Goal: Transaction & Acquisition: Purchase product/service

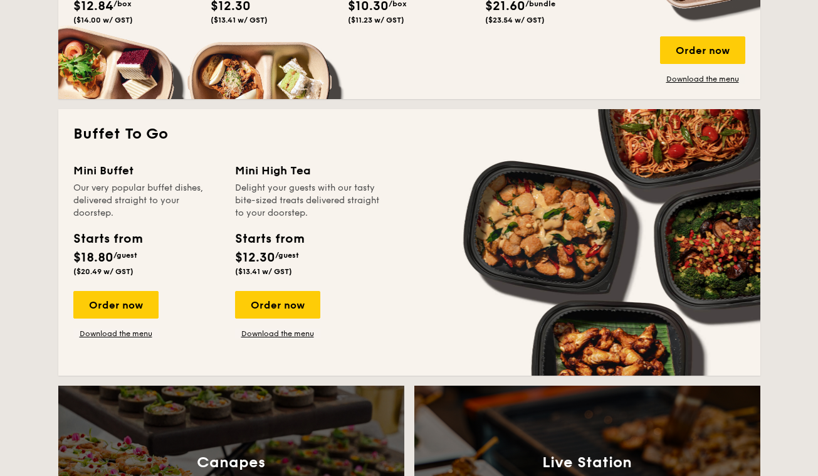
scroll to position [1042, 0]
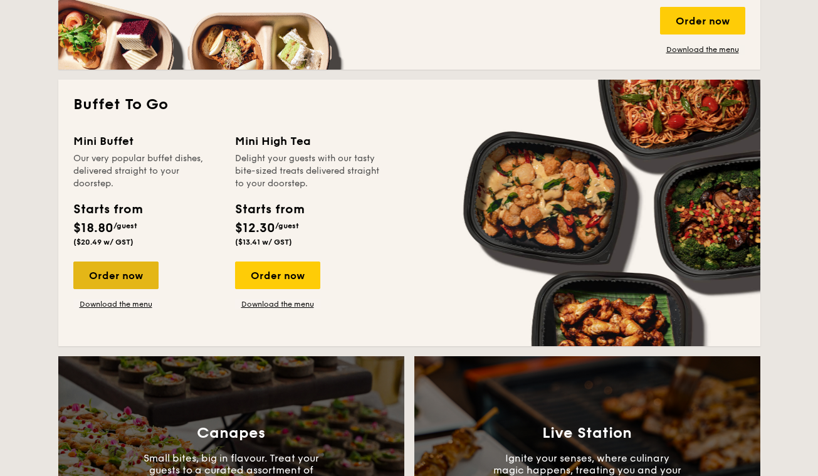
click at [129, 276] on div "Order now" at bounding box center [115, 275] width 85 height 28
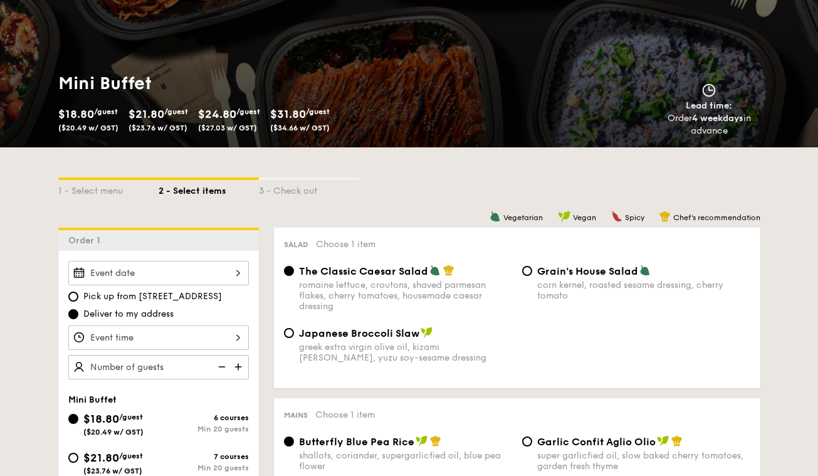
scroll to position [140, 0]
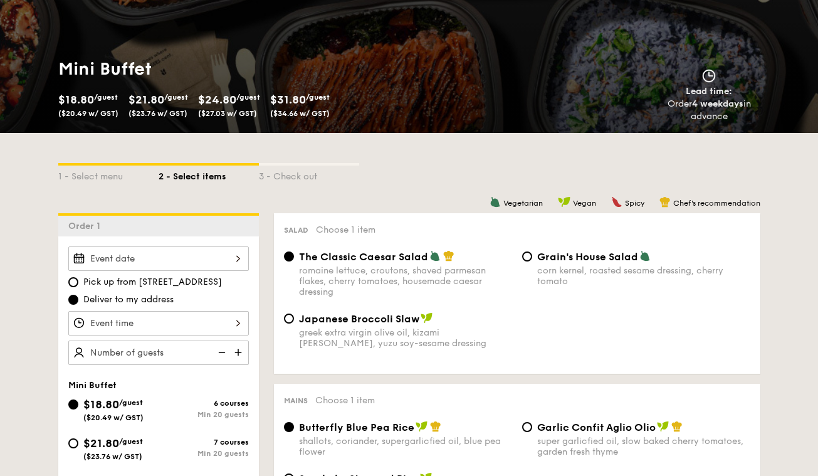
click at [187, 261] on div "2025 Aug [DATE] Tue Wed Thu Fri Sat Sun 1 2 3 4 5 6 7 8 9 10 11 12 13 14 15 16 …" at bounding box center [158, 258] width 181 height 24
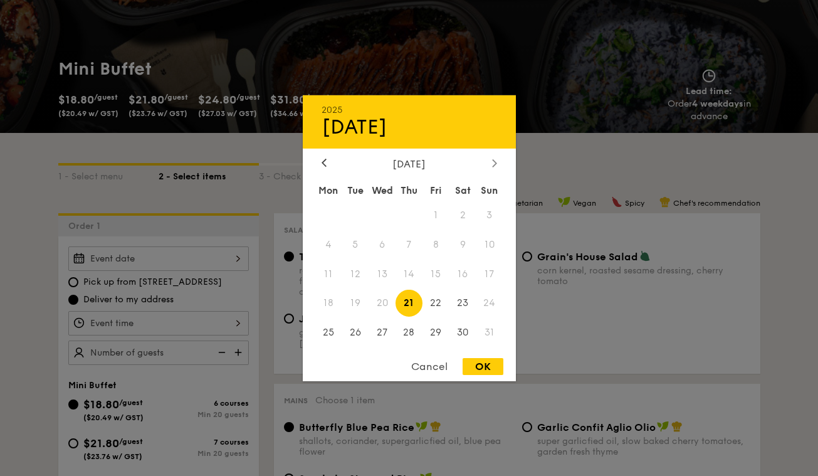
click at [490, 163] on div at bounding box center [494, 163] width 11 height 12
click at [460, 217] on span "6" at bounding box center [462, 214] width 27 height 27
click at [490, 367] on div "OK" at bounding box center [483, 366] width 41 height 17
type input "[DATE]"
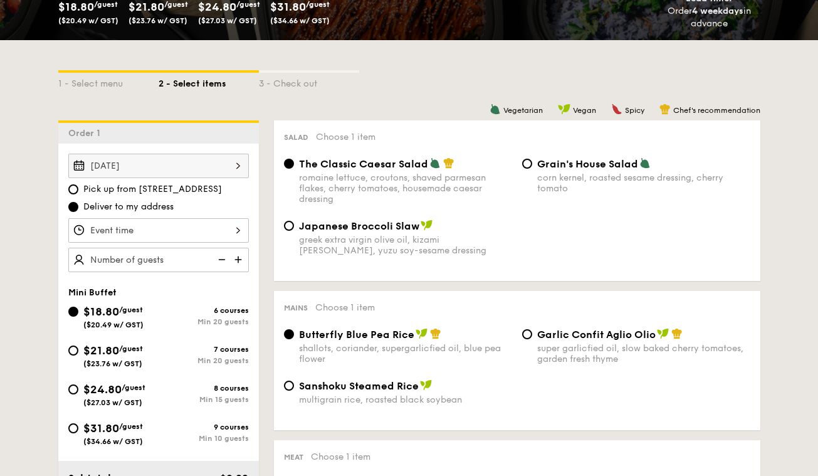
scroll to position [234, 0]
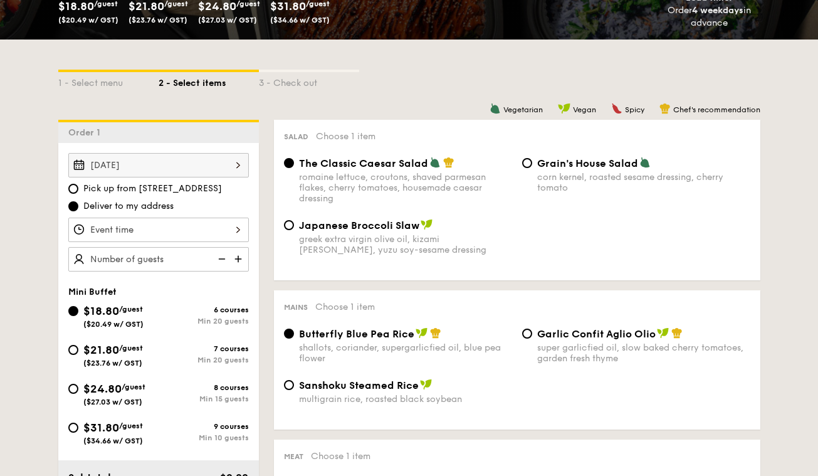
click at [124, 227] on div at bounding box center [158, 230] width 181 height 24
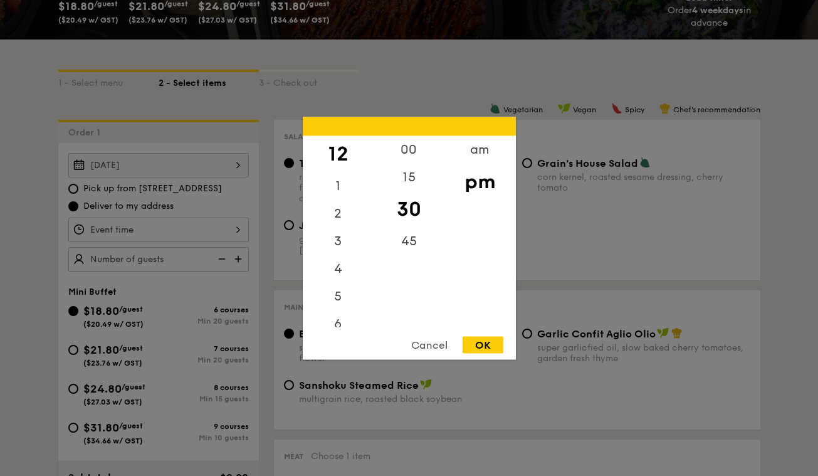
click at [477, 347] on div "OK" at bounding box center [483, 344] width 41 height 17
type input "12:30PM"
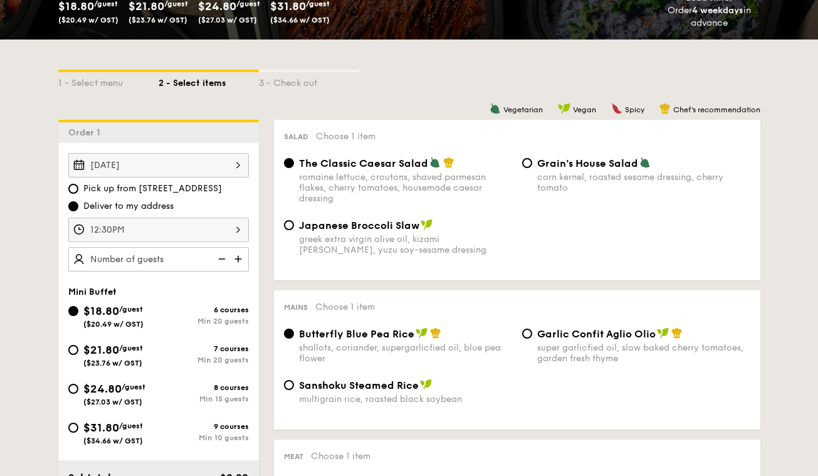
click at [243, 261] on img at bounding box center [239, 259] width 19 height 24
type input "20 guests"
click at [94, 367] on span "($23.76 w/ GST)" at bounding box center [112, 363] width 59 height 9
click at [78, 355] on input "$21.80 /guest ($23.76 w/ GST) 7 courses Min 20 guests" at bounding box center [73, 350] width 10 height 10
radio input "true"
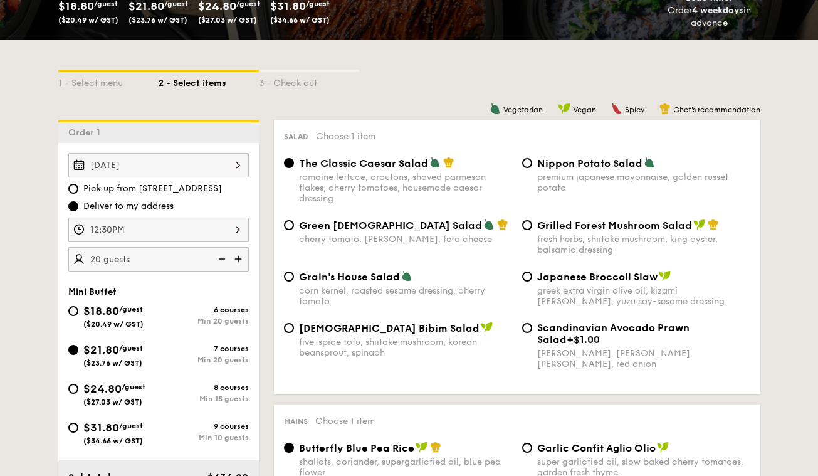
radio input "true"
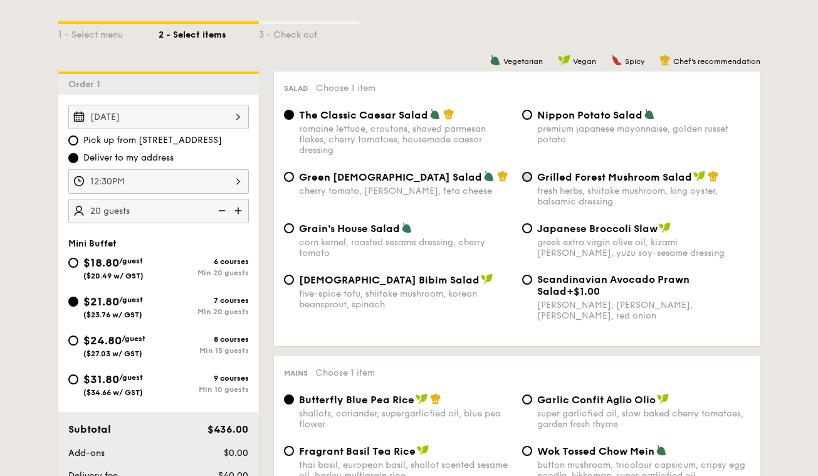
click at [528, 177] on input "Grilled Forest Mushroom Salad fresh herbs, shiitake mushroom, king oyster, bals…" at bounding box center [527, 177] width 10 height 10
radio input "true"
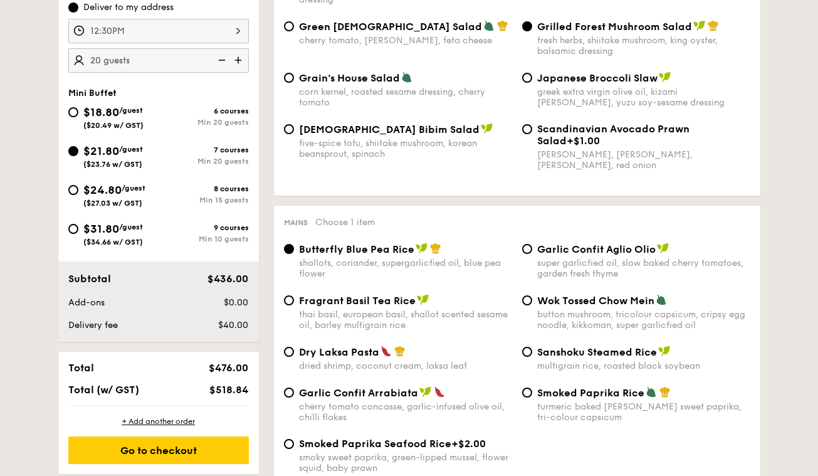
scroll to position [433, 0]
click at [538, 306] on div "Wok Tossed Chow Mein button mushroom, tricolour capsicum, cripsy egg noodle, ki…" at bounding box center [643, 311] width 213 height 36
click at [532, 305] on input "Wok Tossed Chow Mein button mushroom, tricolour capsicum, cripsy egg noodle, ki…" at bounding box center [527, 300] width 10 height 10
radio input "true"
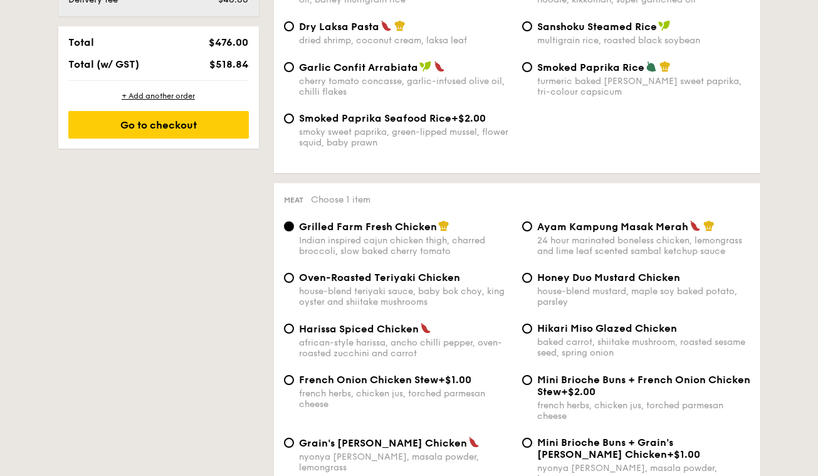
scroll to position [786, 0]
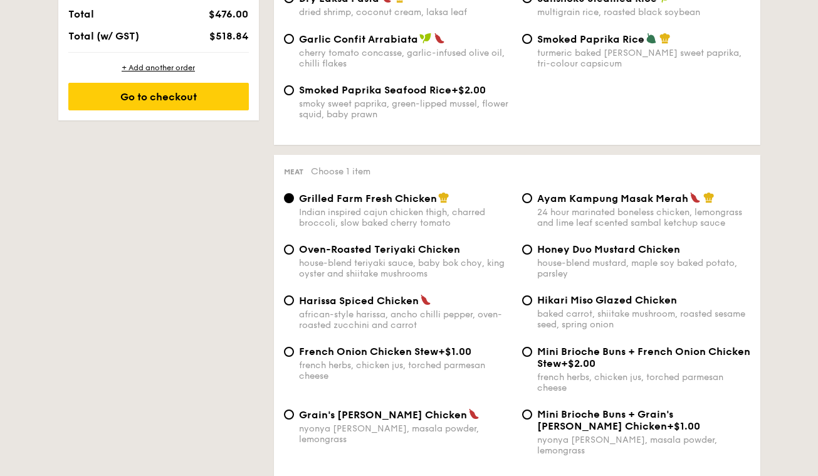
click at [565, 219] on div "24 hour marinated boneless chicken, lemongrass and lime leaf scented sambal ket…" at bounding box center [643, 217] width 213 height 21
click at [532, 203] on input "Ayam Kampung Masak Merah 24 hour marinated boneless chicken, lemongrass and lim…" at bounding box center [527, 198] width 10 height 10
radio input "true"
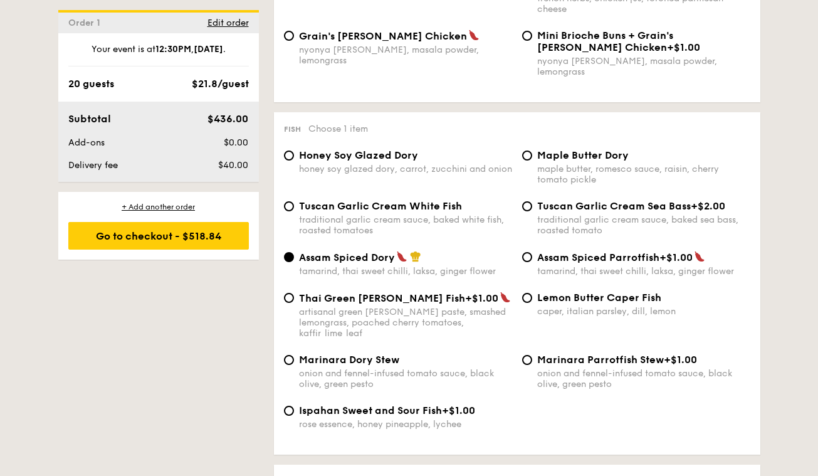
scroll to position [1182, 0]
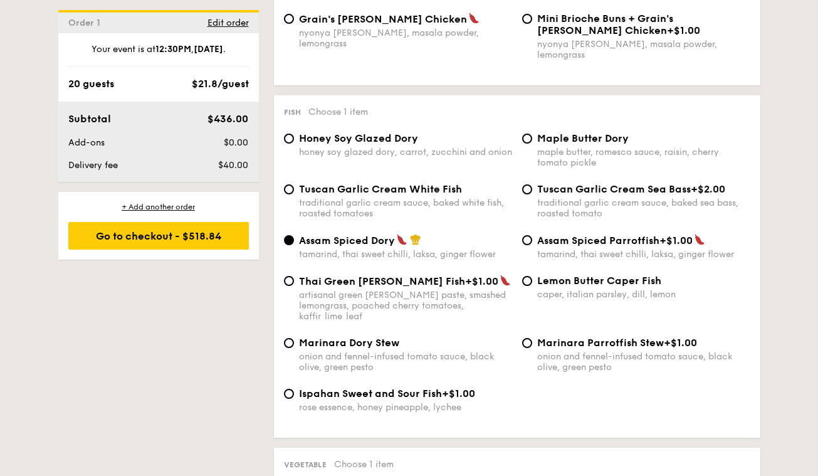
click at [565, 147] on div "maple butter, romesco sauce, raisin, cherry tomato pickle" at bounding box center [643, 157] width 213 height 21
click at [532, 138] on input "Maple Butter Dory maple butter, romesco sauce, raisin, cherry tomato pickle" at bounding box center [527, 139] width 10 height 10
radio input "true"
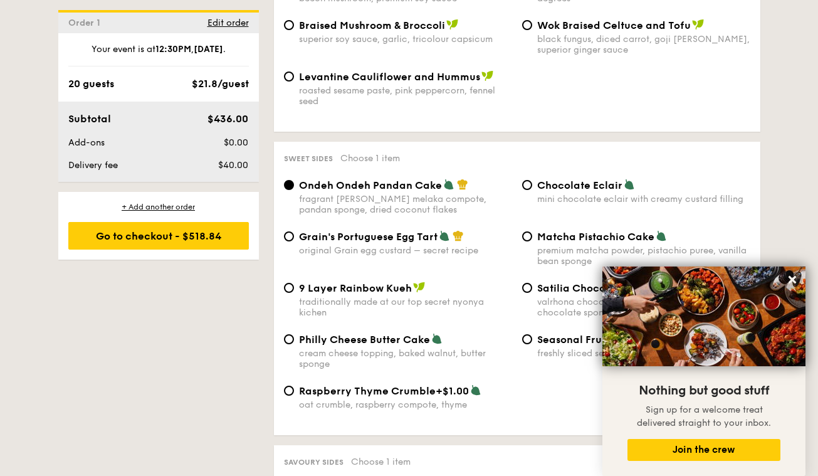
scroll to position [1769, 0]
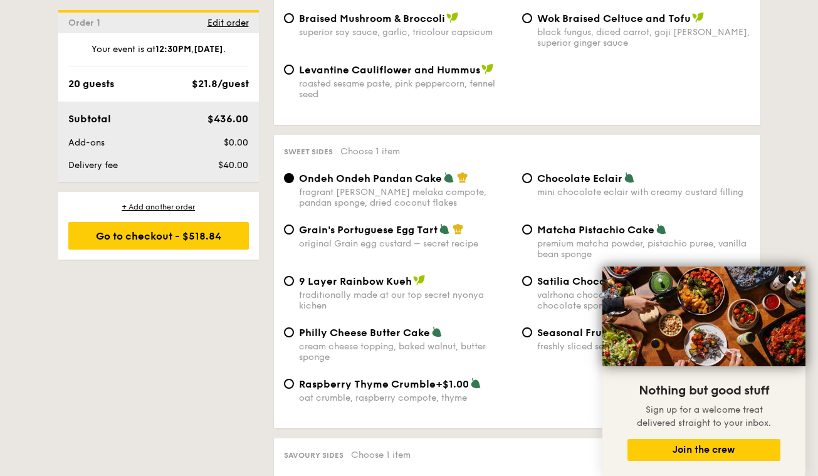
click at [595, 172] on span "Chocolate Eclair" at bounding box center [579, 178] width 85 height 12
click at [532, 173] on input "Chocolate Eclair mini chocolate eclair with creamy custard filling" at bounding box center [527, 178] width 10 height 10
radio input "true"
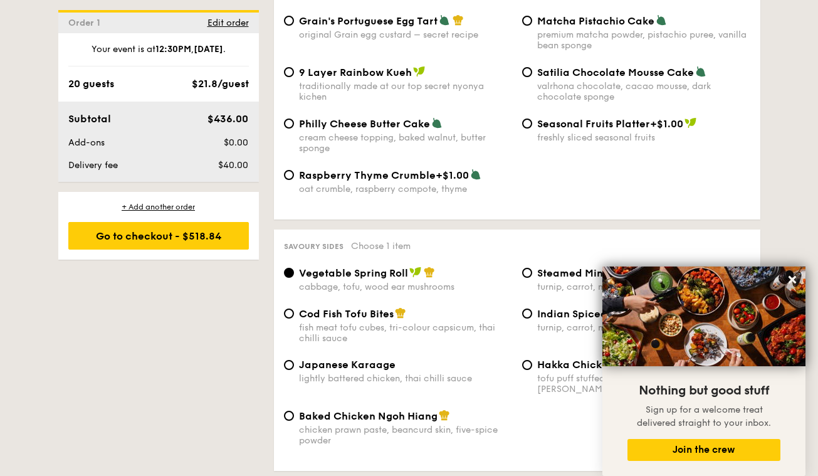
scroll to position [2048, 0]
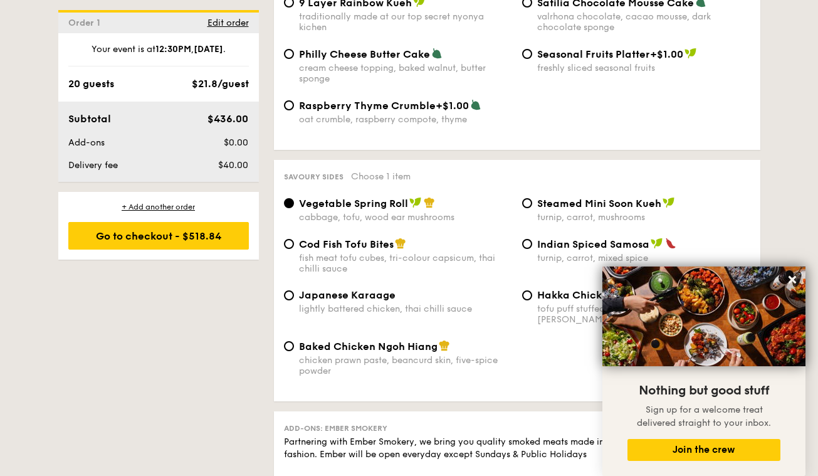
click at [395, 340] on span "Baked Chicken Ngoh Hiang" at bounding box center [368, 346] width 139 height 12
click at [294, 341] on input "Baked Chicken Ngoh Hiang chicken prawn paste, beancurd skin, five-spice powder" at bounding box center [289, 346] width 10 height 10
radio input "true"
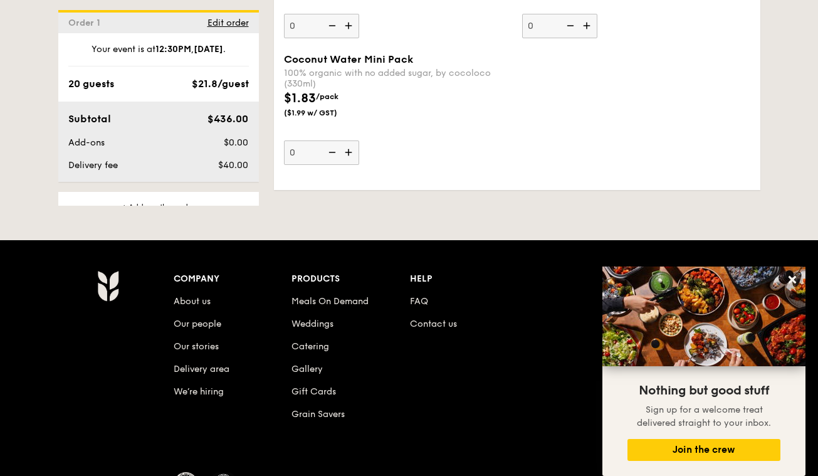
scroll to position [3709, 0]
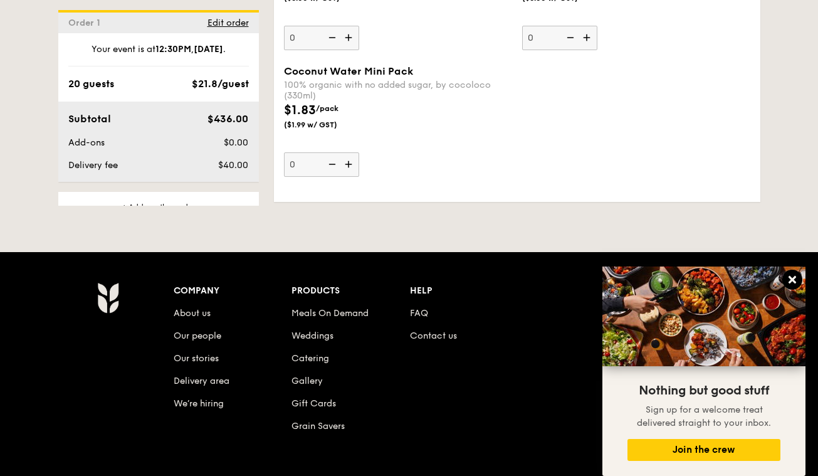
click at [795, 281] on icon at bounding box center [792, 279] width 11 height 11
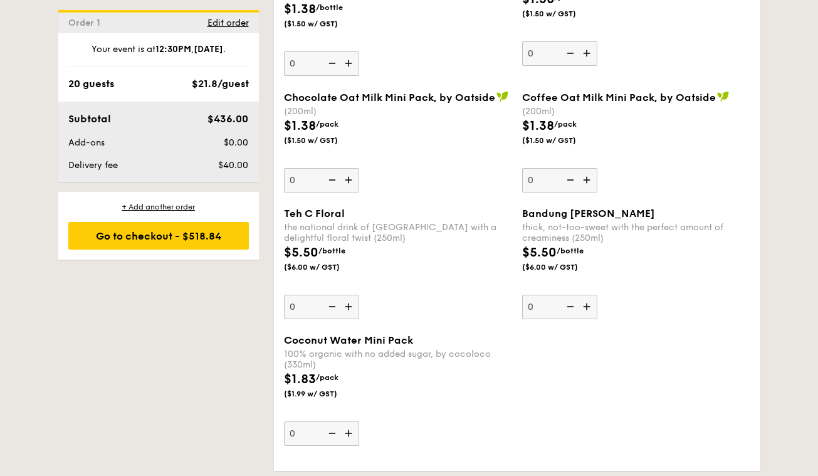
scroll to position [3437, 0]
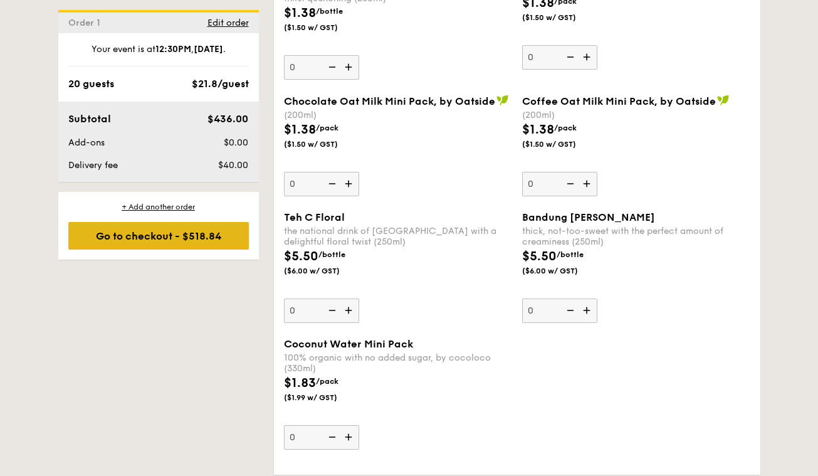
click at [204, 232] on div "Go to checkout - $518.84" at bounding box center [158, 236] width 181 height 28
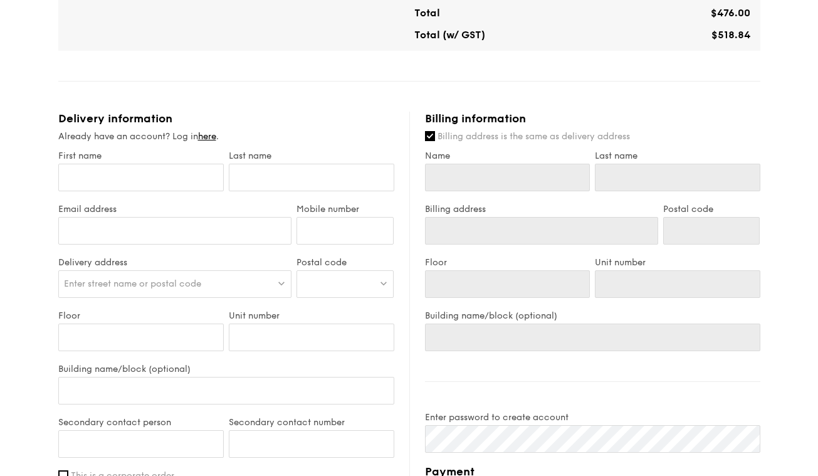
scroll to position [595, 0]
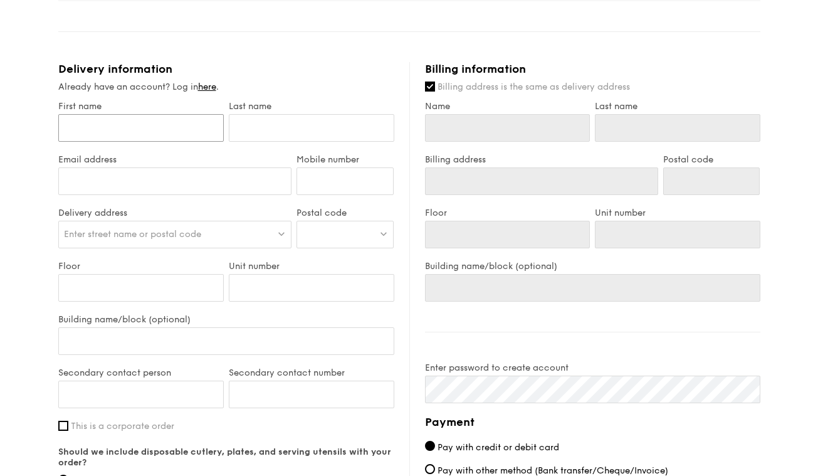
click at [150, 123] on input "First name" at bounding box center [140, 128] width 165 height 28
type input "j"
type input "je"
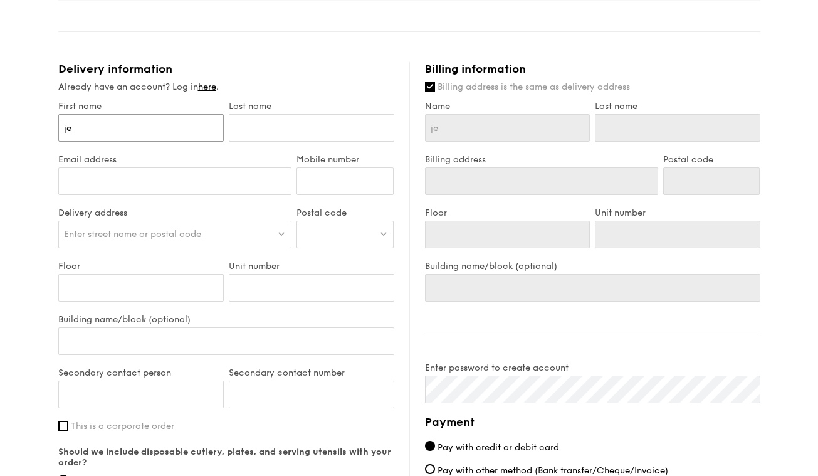
type input "jel"
type input "jele"
type input "jelen"
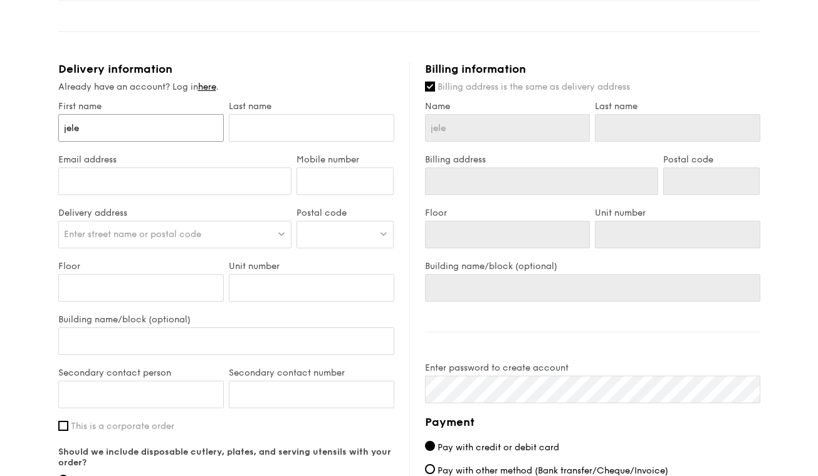
type input "jelen"
type input "jelene"
type input "t"
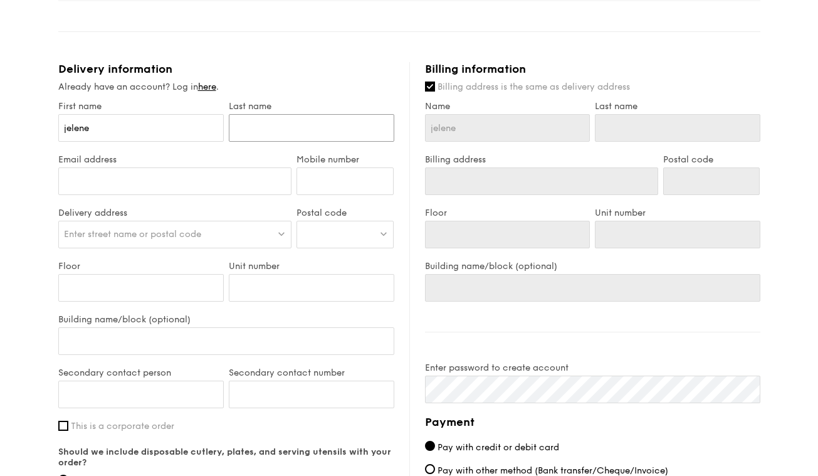
type input "t"
type input "te"
type input "teo"
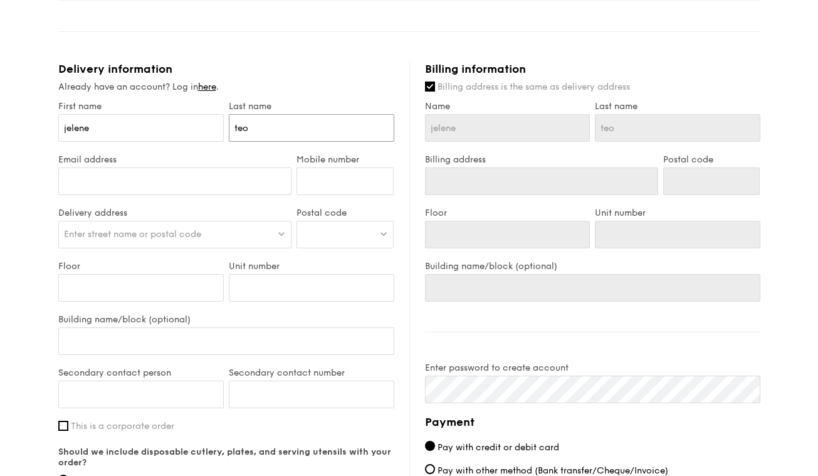
type input "teo"
type input "[EMAIL_ADDRESS][DOMAIN_NAME]"
click at [335, 193] on input "Mobile number" at bounding box center [344, 181] width 97 height 28
type input "90886437"
click at [211, 233] on div "Enter street name or postal code" at bounding box center [175, 235] width 234 height 28
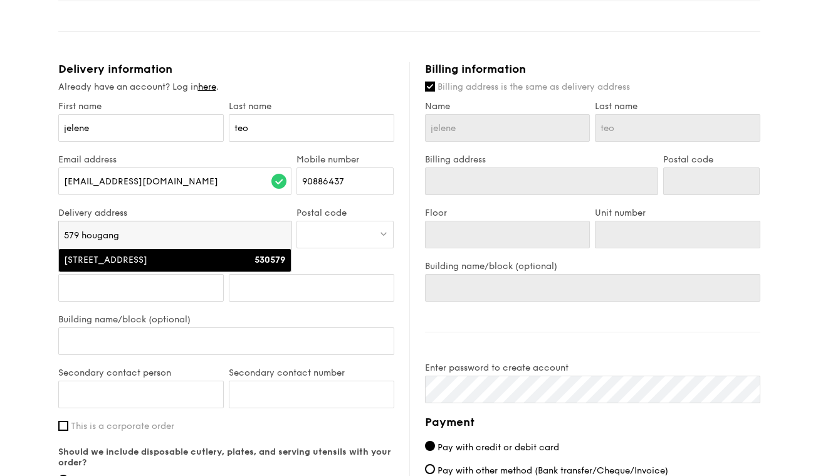
type input "579 hougang"
click at [244, 266] on div "530579" at bounding box center [259, 260] width 56 height 13
type input "[STREET_ADDRESS]"
type input "530579"
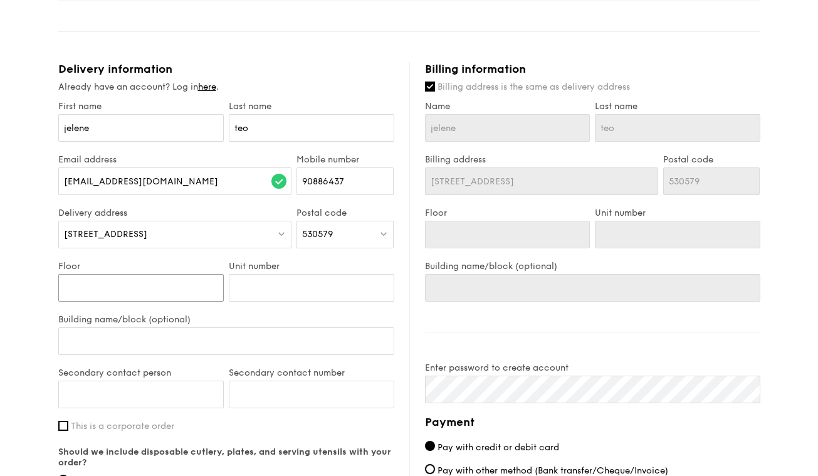
click at [144, 287] on input "Floor" at bounding box center [140, 288] width 165 height 28
type input "1"
type input "15"
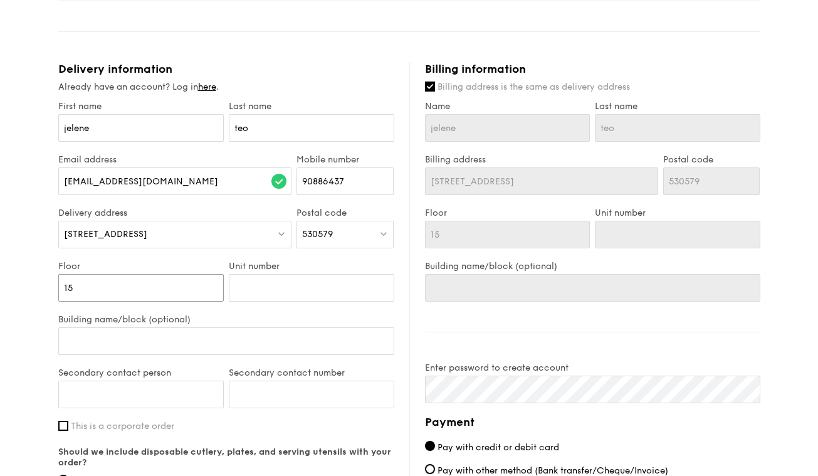
type input "15"
click at [260, 294] on input "Unit number" at bounding box center [311, 288] width 165 height 28
type input "6"
type input "63"
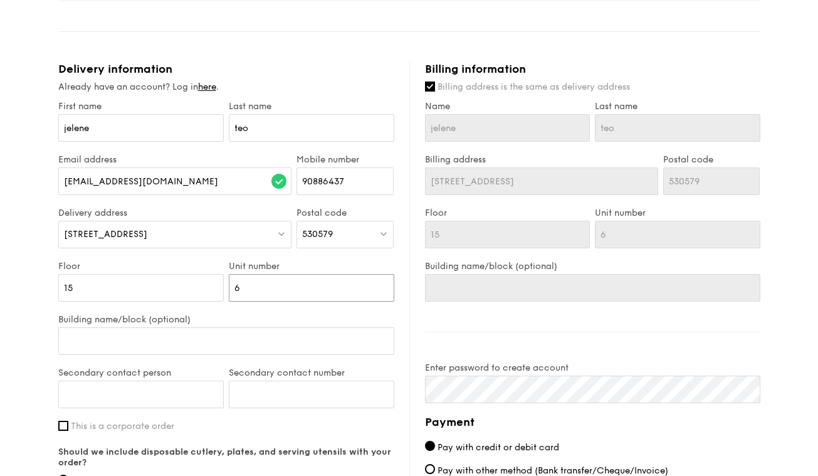
type input "63"
type input "630"
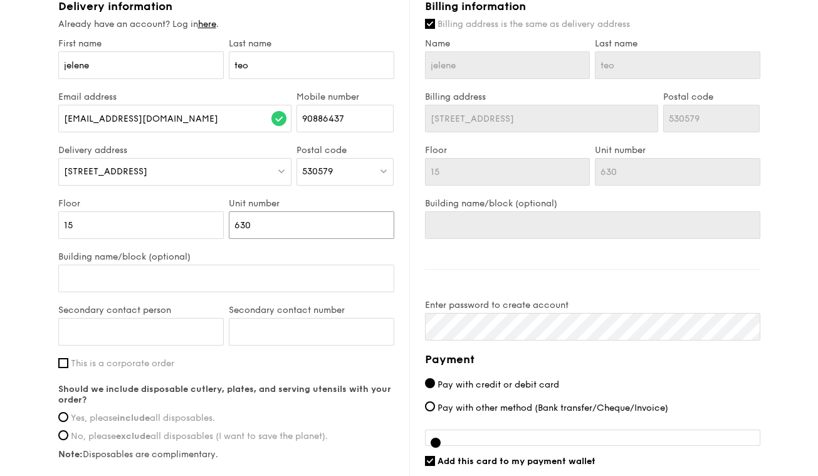
scroll to position [658, 0]
type input "630"
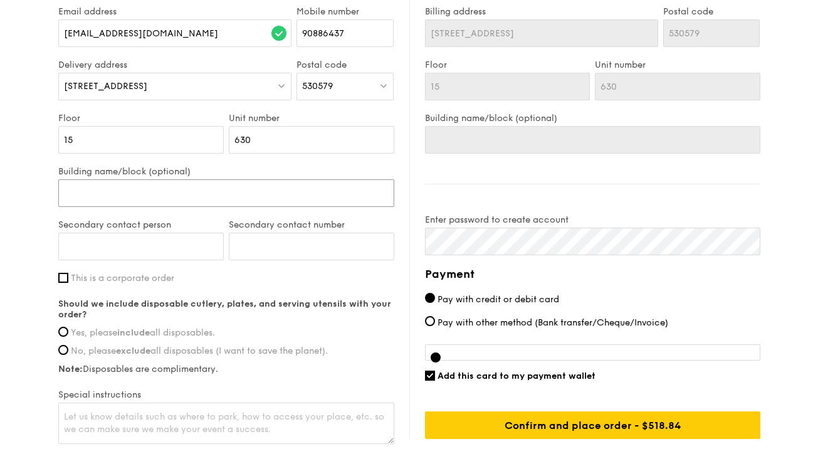
scroll to position [745, 0]
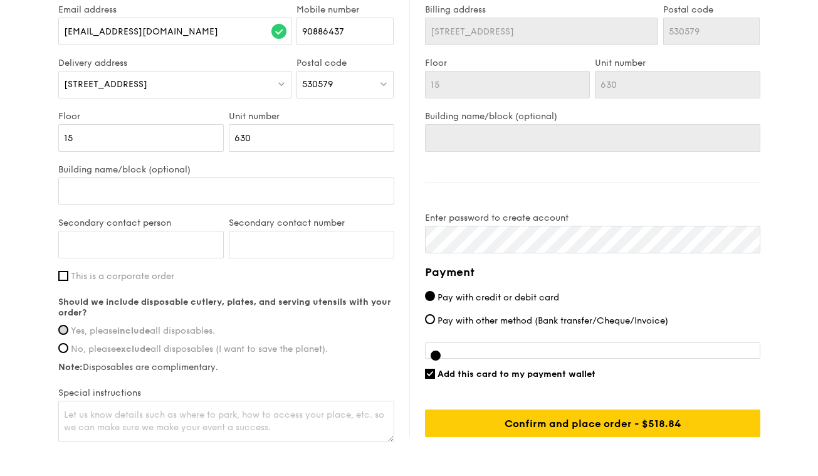
click at [65, 335] on input "Yes, please include all disposables." at bounding box center [63, 330] width 10 height 10
radio input "true"
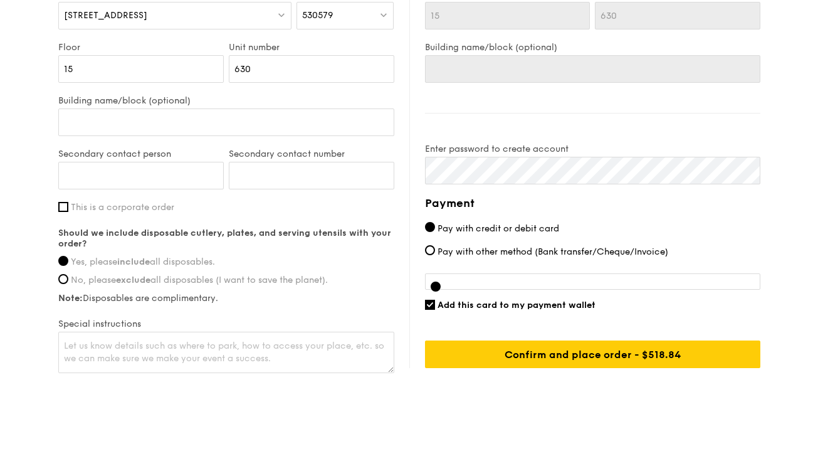
scroll to position [822, 0]
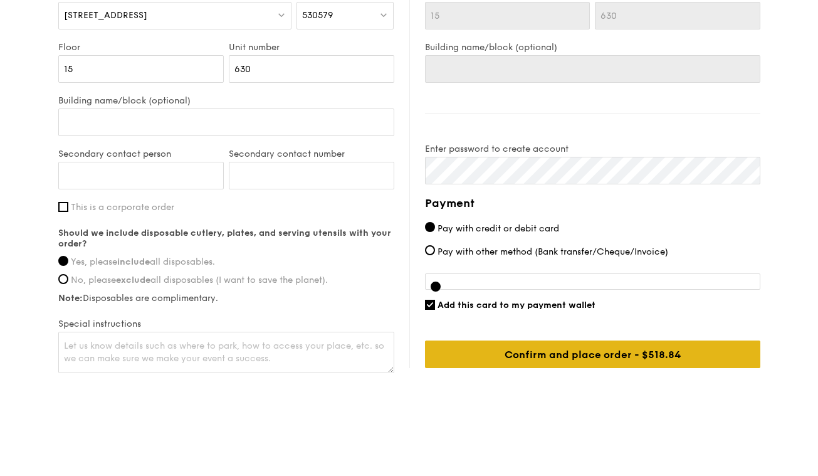
click at [458, 357] on input "Confirm and place order - $518.84" at bounding box center [592, 354] width 335 height 28
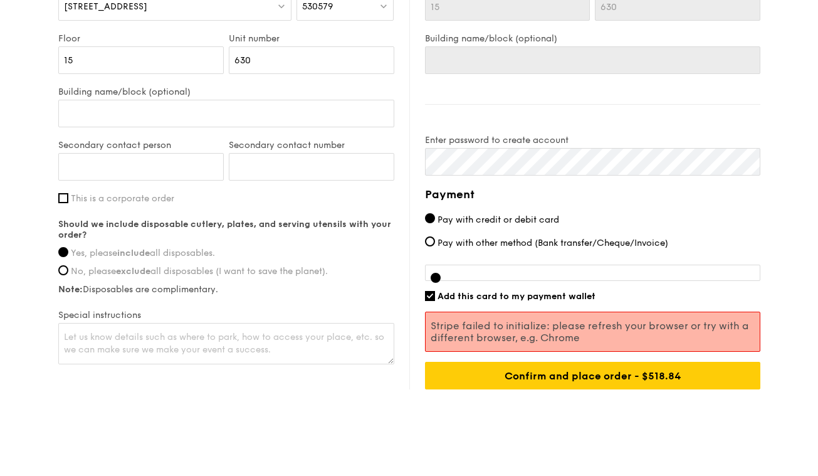
click at [427, 301] on div "Add this card to my payment wallet" at bounding box center [592, 296] width 335 height 11
click at [430, 301] on input "Add this card to my payment wallet" at bounding box center [430, 296] width 10 height 10
checkbox input "false"
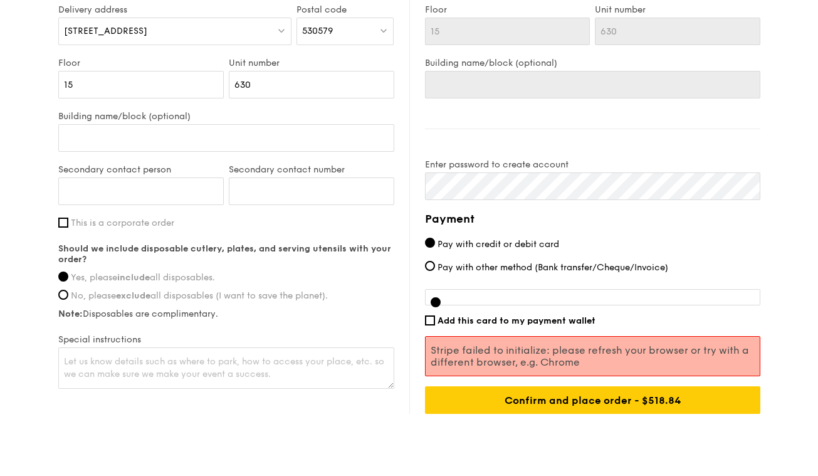
scroll to position [797, 0]
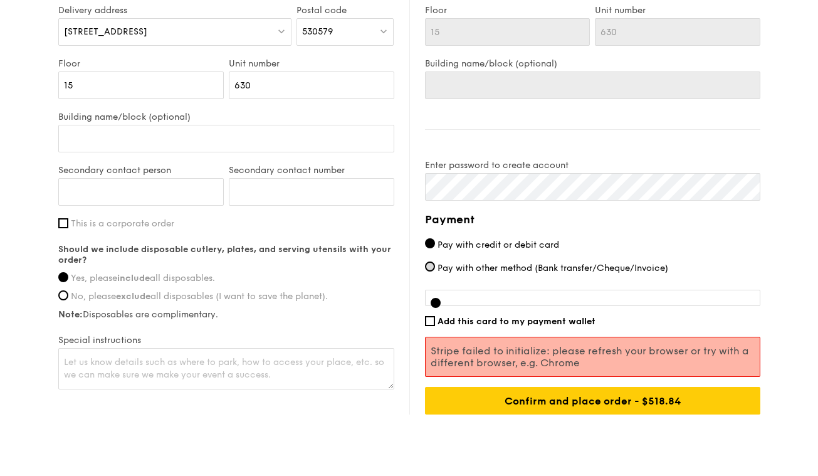
click at [431, 271] on input "Pay with other method (Bank transfer/Cheque/Invoice)" at bounding box center [430, 266] width 10 height 10
radio input "true"
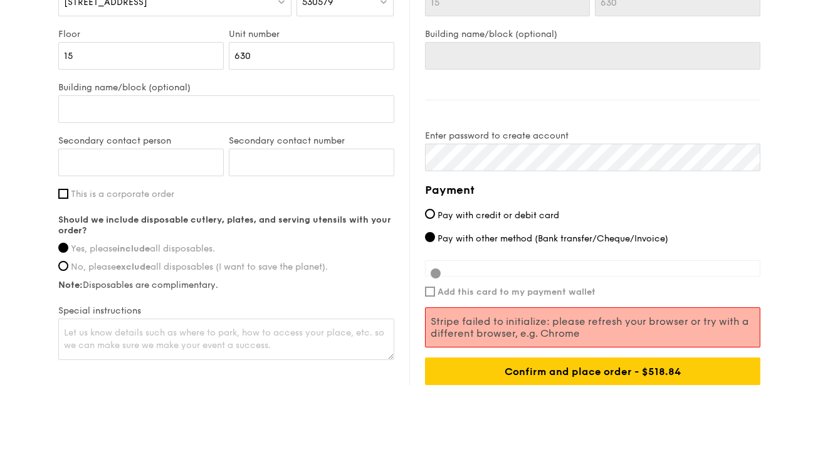
scroll to position [836, 0]
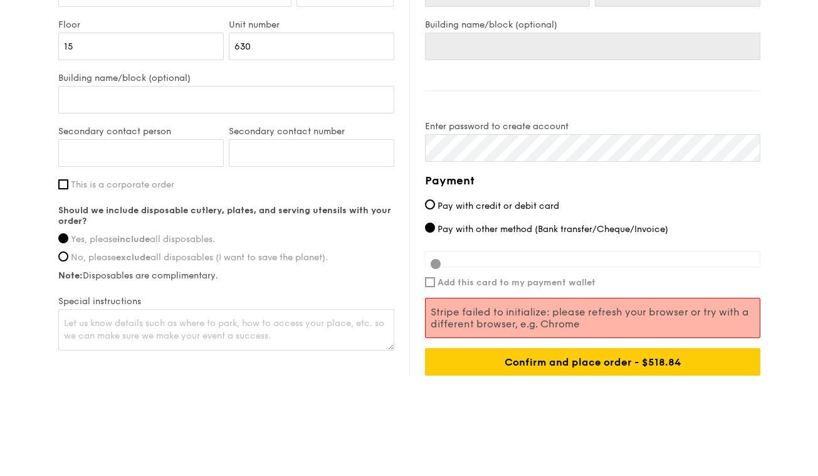
click at [432, 293] on div "Payment Pay with credit or debit card Pay with other method (Bank transfer/Cheq…" at bounding box center [592, 274] width 335 height 204
click at [432, 209] on input "Pay with credit or debit card" at bounding box center [430, 204] width 10 height 10
radio input "true"
click at [439, 269] on div at bounding box center [436, 264] width 10 height 10
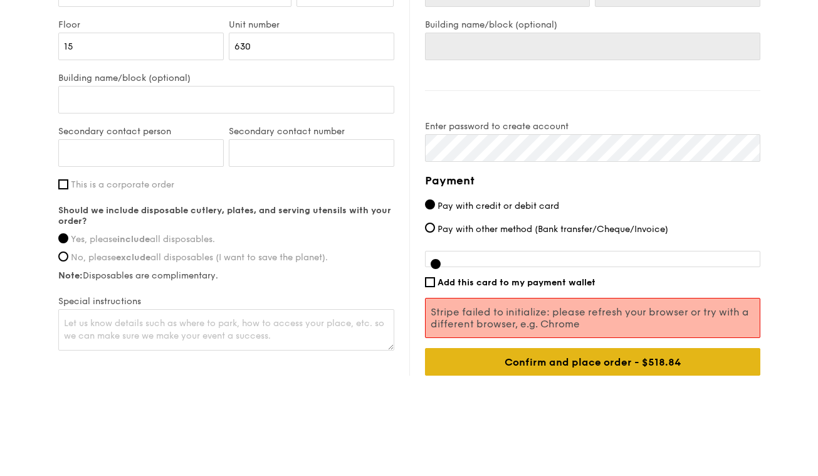
click at [521, 368] on input "Confirm and place order - $518.84" at bounding box center [592, 362] width 335 height 28
